Goal: Navigation & Orientation: Find specific page/section

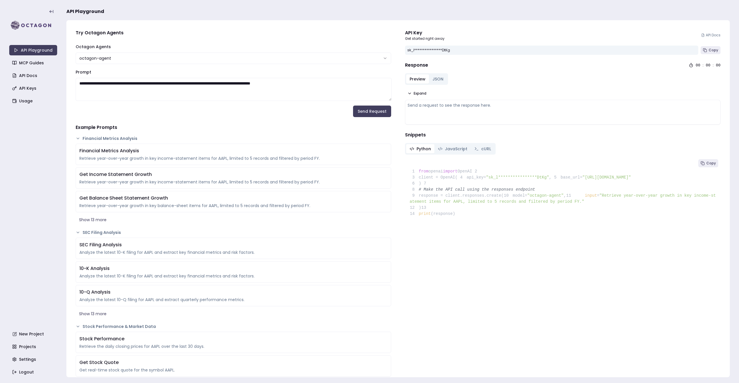
click at [36, 213] on div "API Playground MCP Guides API Docs API Keys Usage New Project Projects Settings…" at bounding box center [33, 192] width 48 height 372
click at [35, 350] on link "Projects" at bounding box center [34, 347] width 48 height 10
